Goal: Information Seeking & Learning: Learn about a topic

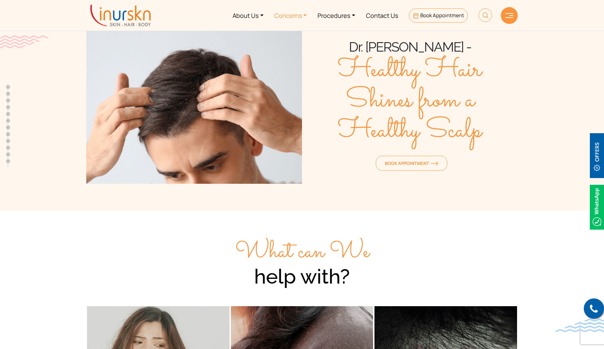
click at [302, 18] on link "Concerns" at bounding box center [290, 15] width 43 height 25
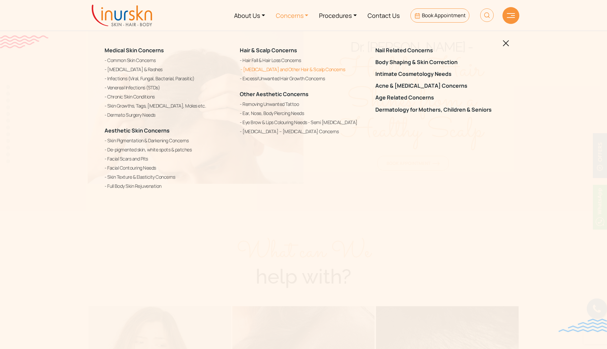
click at [304, 69] on link "[MEDICAL_DATA] and Other Hair & Scalp Concerns" at bounding box center [303, 69] width 127 height 8
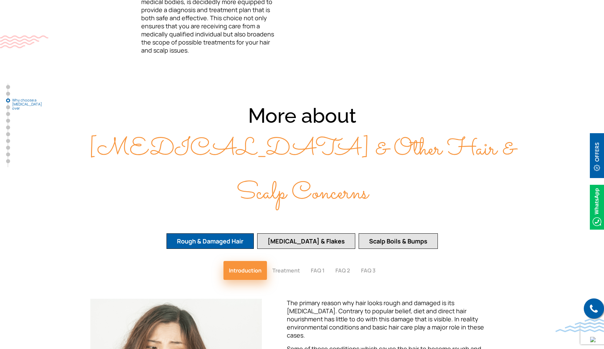
scroll to position [830, 0]
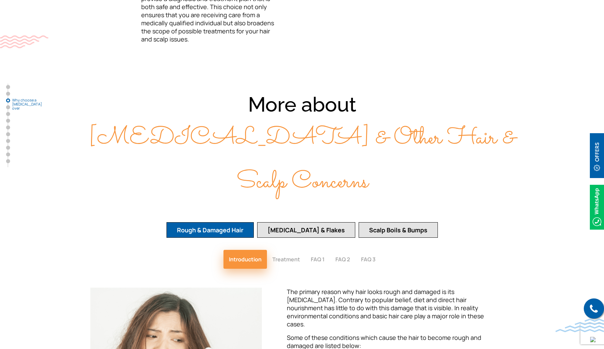
click at [304, 222] on button "Dandruff & Flakes" at bounding box center [306, 230] width 98 height 16
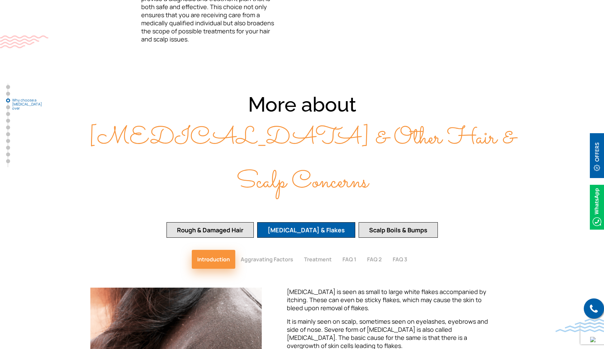
click at [377, 222] on button "Scalp Boils & Bumps" at bounding box center [398, 230] width 79 height 16
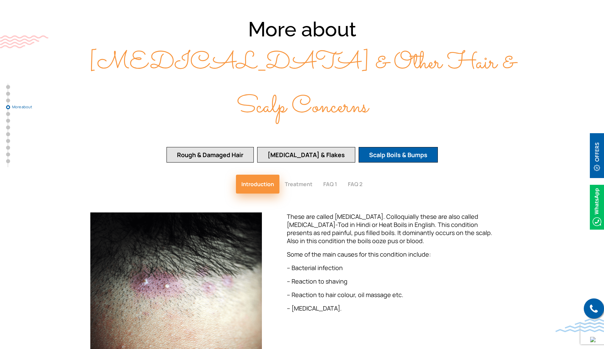
scroll to position [906, 0]
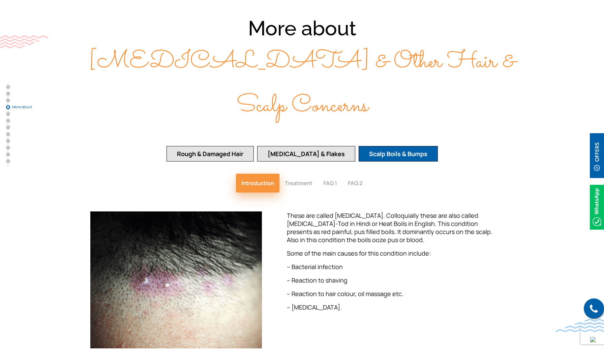
click at [254, 146] on button "Rough & Damaged Hair" at bounding box center [210, 154] width 87 height 16
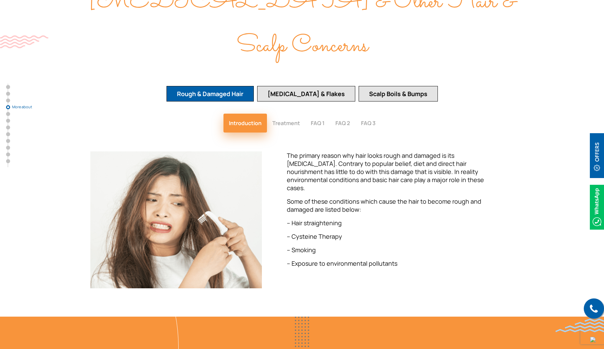
scroll to position [985, 0]
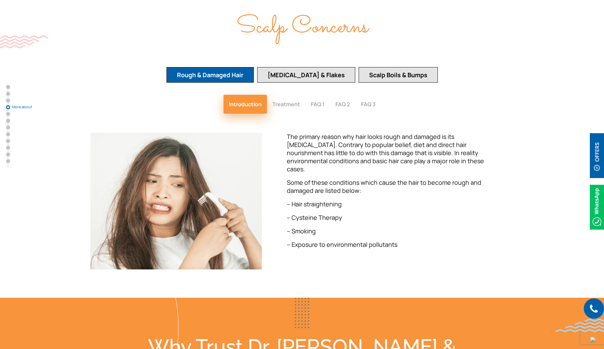
click at [320, 67] on button "Dandruff & Flakes" at bounding box center [306, 75] width 98 height 16
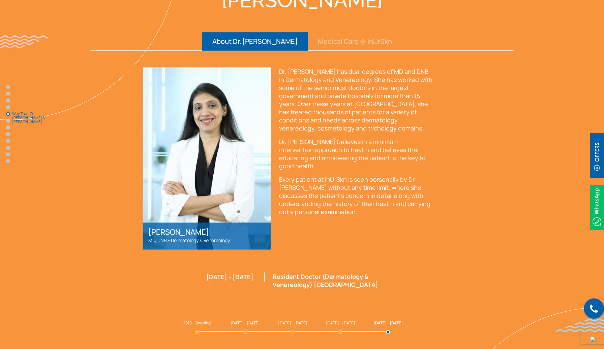
scroll to position [1361, 0]
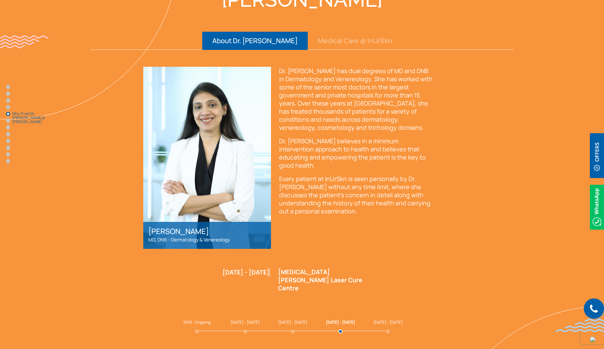
click at [240, 319] on span "[DATE] - [DATE]" at bounding box center [245, 322] width 29 height 6
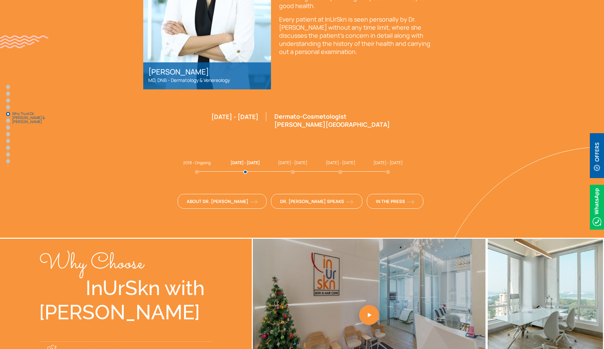
scroll to position [1532, 0]
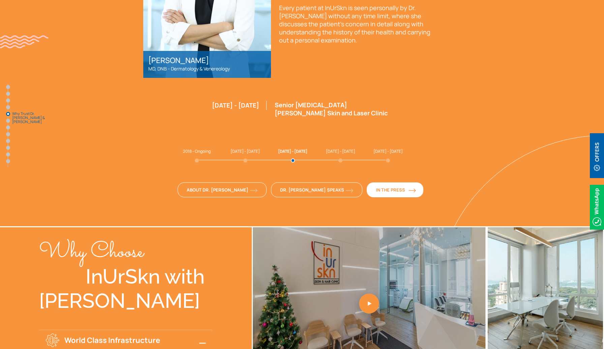
click at [376, 187] on span "In The Press" at bounding box center [395, 190] width 38 height 6
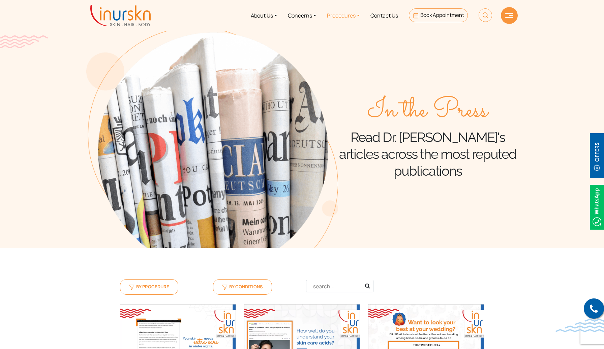
click at [348, 16] on link "Procedures" at bounding box center [343, 15] width 43 height 25
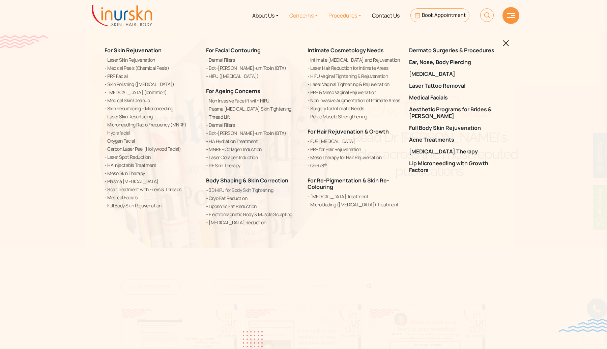
click at [309, 16] on link "Concerns" at bounding box center [303, 15] width 39 height 25
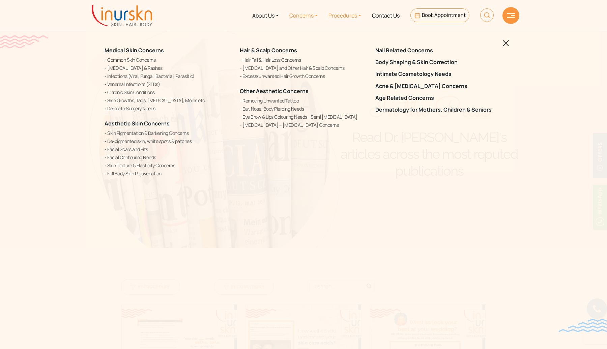
click at [344, 14] on link "Procedures" at bounding box center [344, 15] width 43 height 25
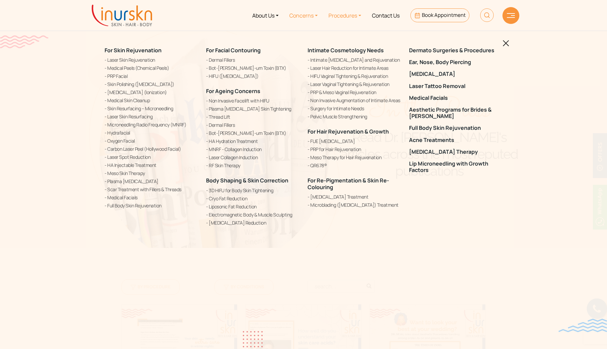
click at [317, 14] on link "Concerns" at bounding box center [303, 15] width 39 height 25
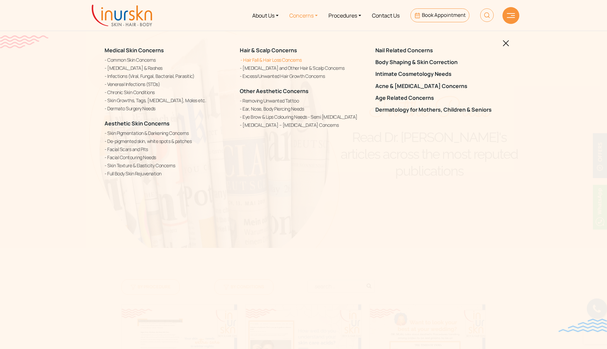
click at [283, 61] on link "Hair Fall & Hair Loss Concerns" at bounding box center [303, 59] width 127 height 7
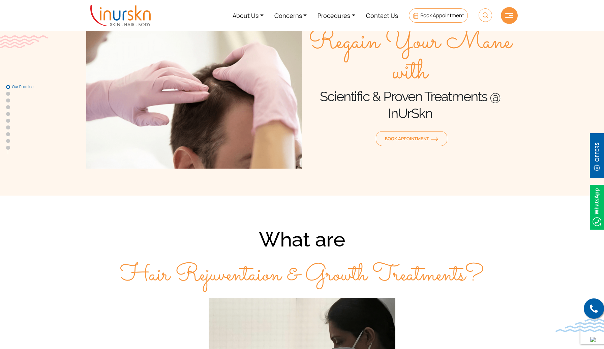
scroll to position [24, 0]
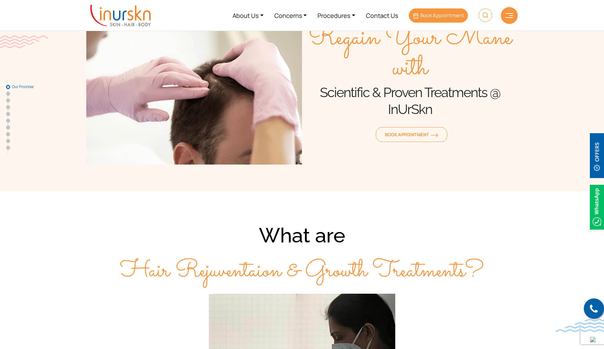
click at [449, 12] on span "Book Appointment" at bounding box center [442, 15] width 44 height 7
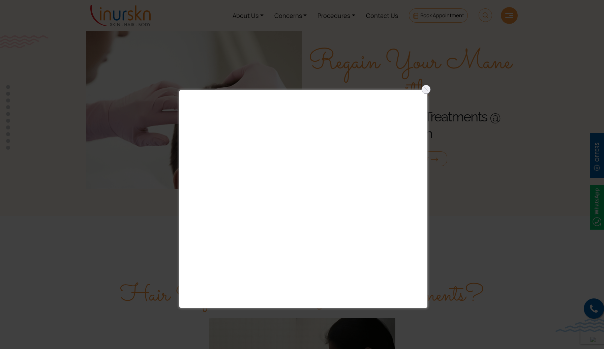
scroll to position [0, 0]
click at [423, 90] on div at bounding box center [426, 89] width 11 height 11
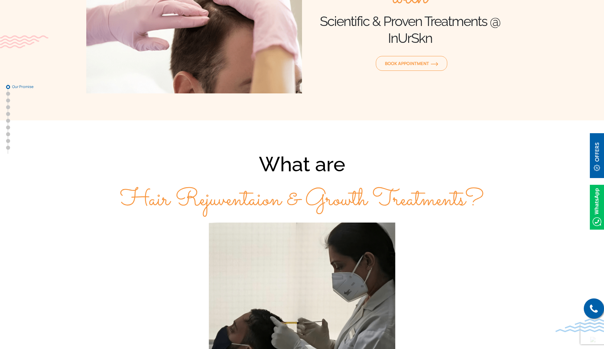
scroll to position [105, 0]
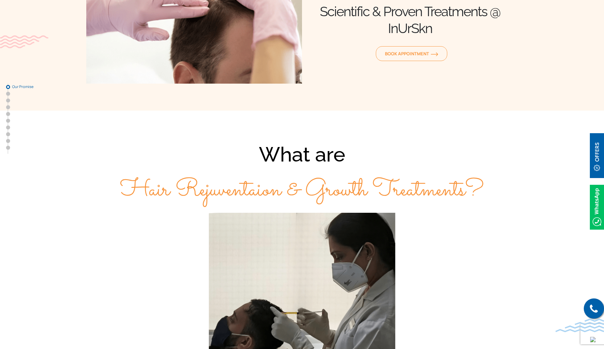
click at [601, 219] on img at bounding box center [597, 207] width 14 height 45
